Goal: Information Seeking & Learning: Learn about a topic

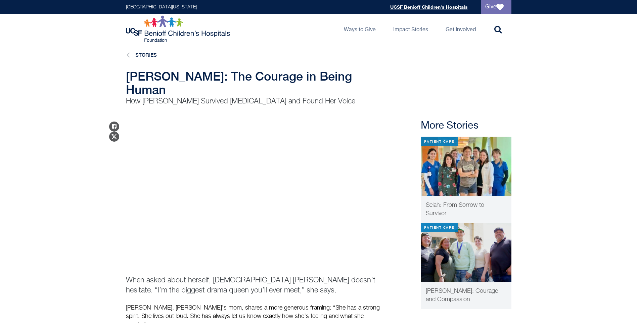
click at [434, 6] on link "UCSF Benioff Children's Hospitals" at bounding box center [429, 7] width 78 height 6
click at [455, 202] on span "Selah: From Sorrow to Survivor" at bounding box center [455, 209] width 58 height 14
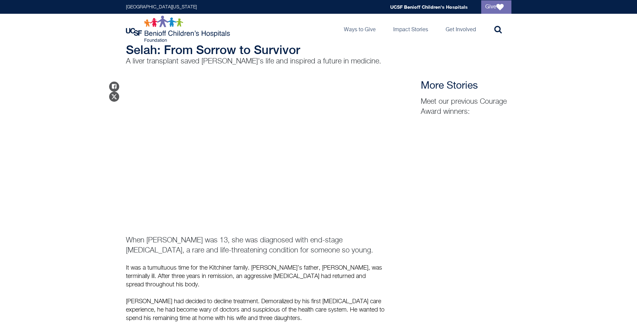
scroll to position [14, 0]
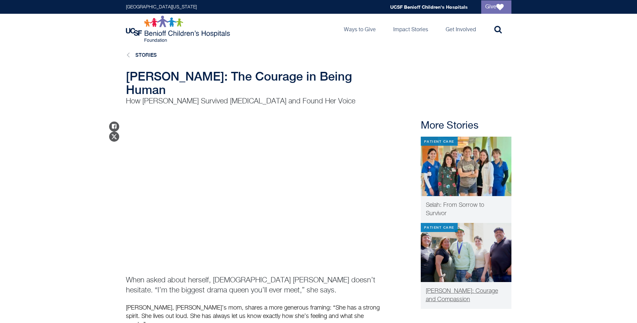
click at [468, 288] on span "Jesse: Courage and Compassion" at bounding box center [462, 295] width 72 height 14
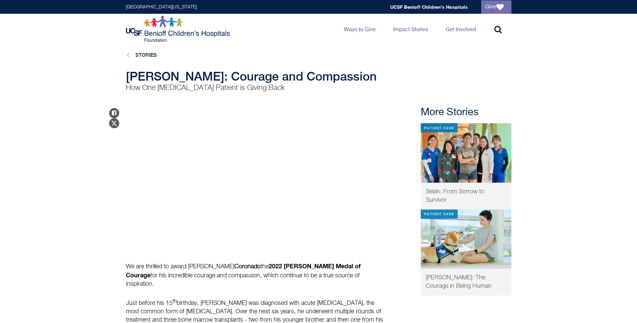
drag, startPoint x: 376, startPoint y: 173, endPoint x: 581, endPoint y: 173, distance: 205.6
click at [581, 173] on main "Stories Jesse: Courage and Compassion How One Leukemia Patient is Giving Back S…" at bounding box center [318, 232] width 637 height 376
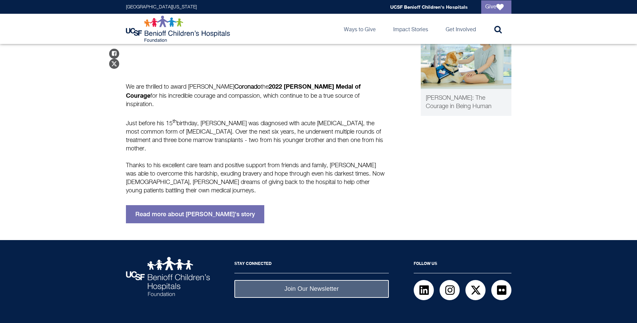
scroll to position [187, 0]
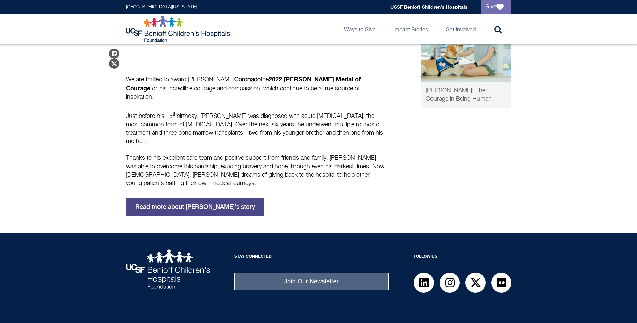
click at [185, 198] on link "Read more about Jesse's story" at bounding box center [195, 207] width 138 height 18
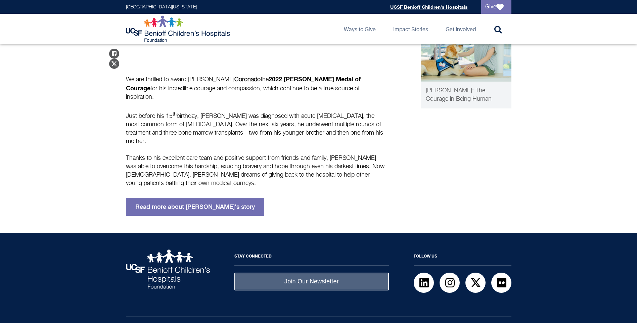
click at [426, 7] on link "UCSF Benioff Children's Hospitals" at bounding box center [429, 7] width 78 height 6
